Goal: Task Accomplishment & Management: Manage account settings

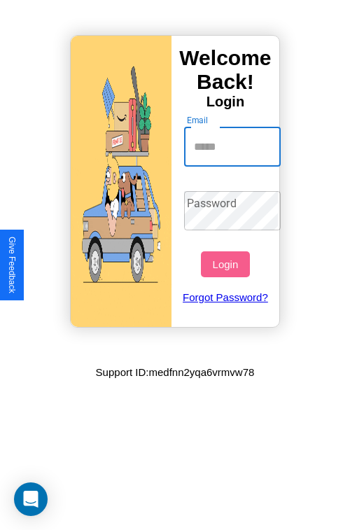
click at [234, 146] on input "Email" at bounding box center [232, 146] width 97 height 39
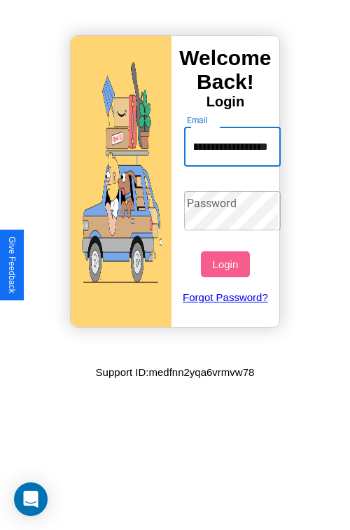
scroll to position [0, 71]
type input "**********"
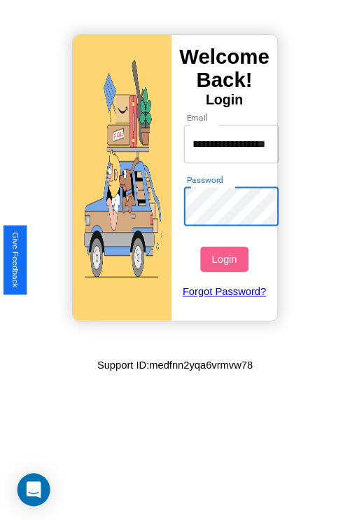
scroll to position [0, 0]
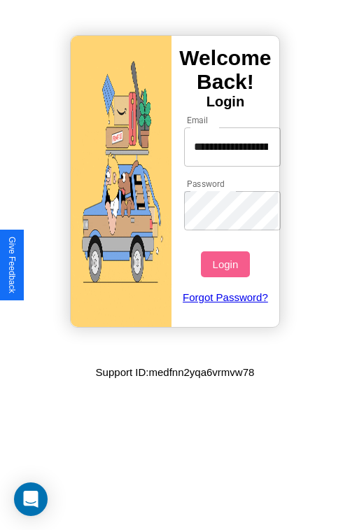
click at [227, 264] on button "Login" at bounding box center [225, 264] width 48 height 26
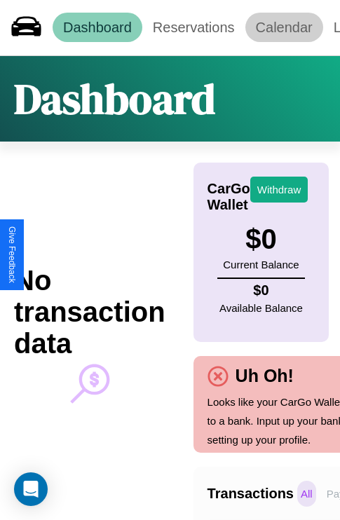
click at [284, 27] on link "Calendar" at bounding box center [284, 27] width 78 height 29
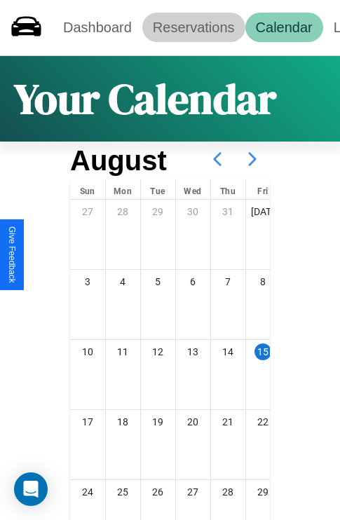
click at [193, 27] on link "Reservations" at bounding box center [193, 27] width 103 height 29
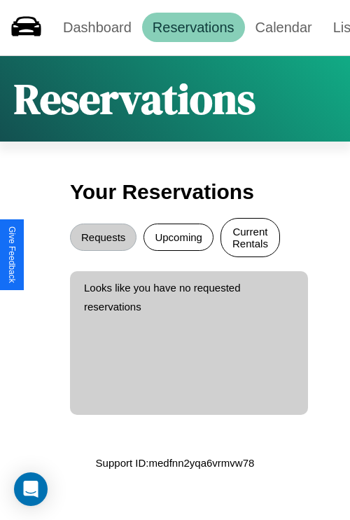
click at [250, 239] on button "Current Rentals" at bounding box center [251, 237] width 60 height 39
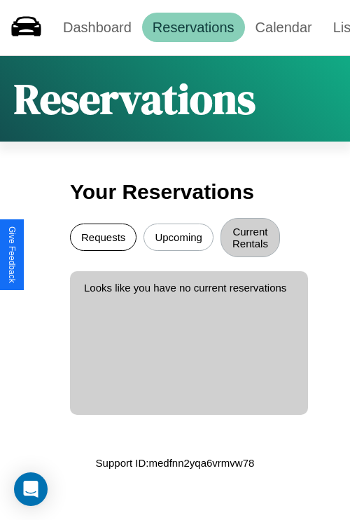
click at [103, 239] on button "Requests" at bounding box center [103, 236] width 67 height 27
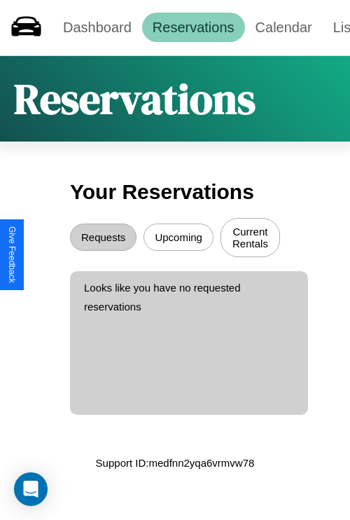
click at [179, 239] on button "Upcoming" at bounding box center [179, 236] width 70 height 27
